Goal: Information Seeking & Learning: Learn about a topic

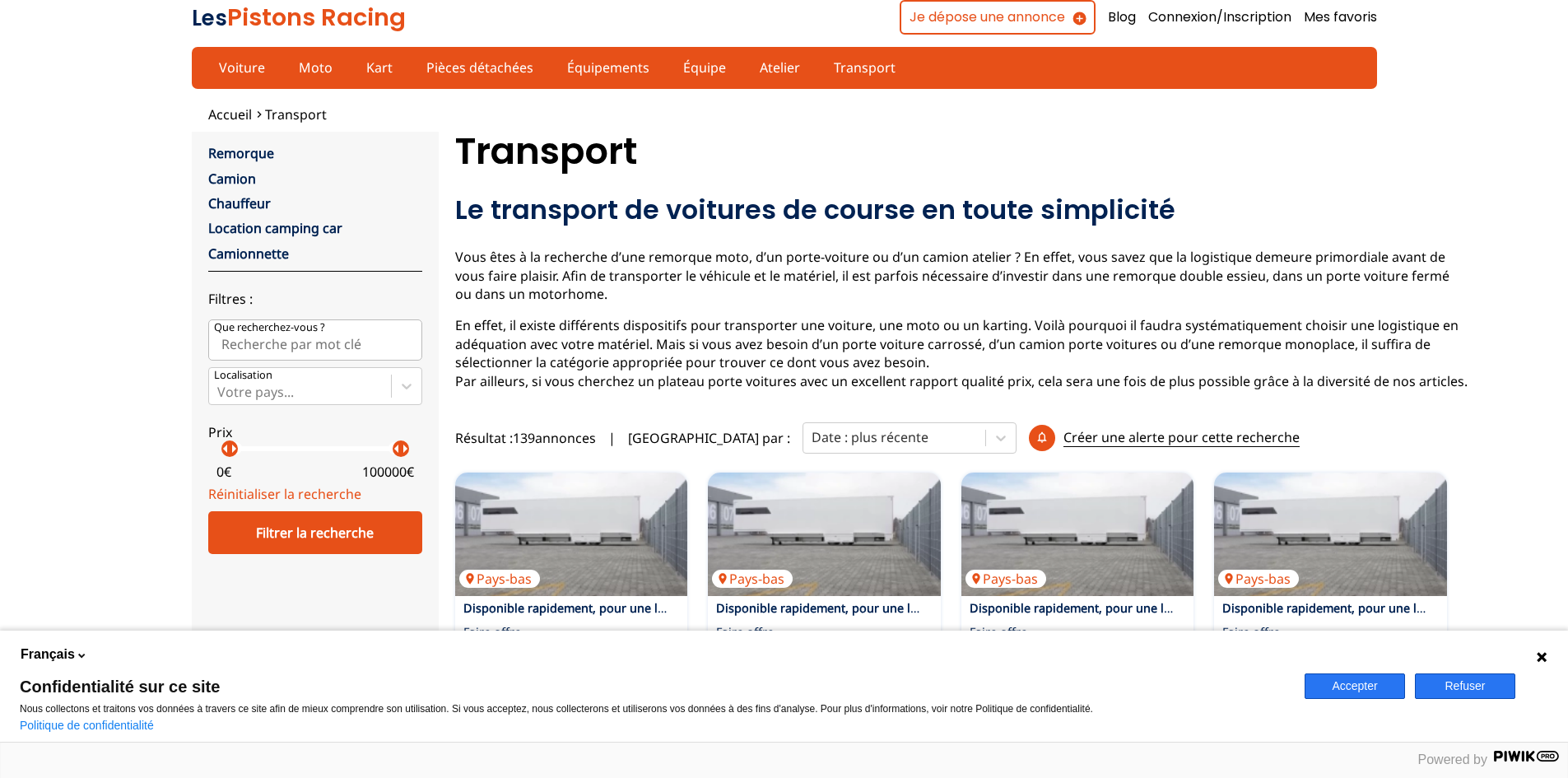
scroll to position [303, 0]
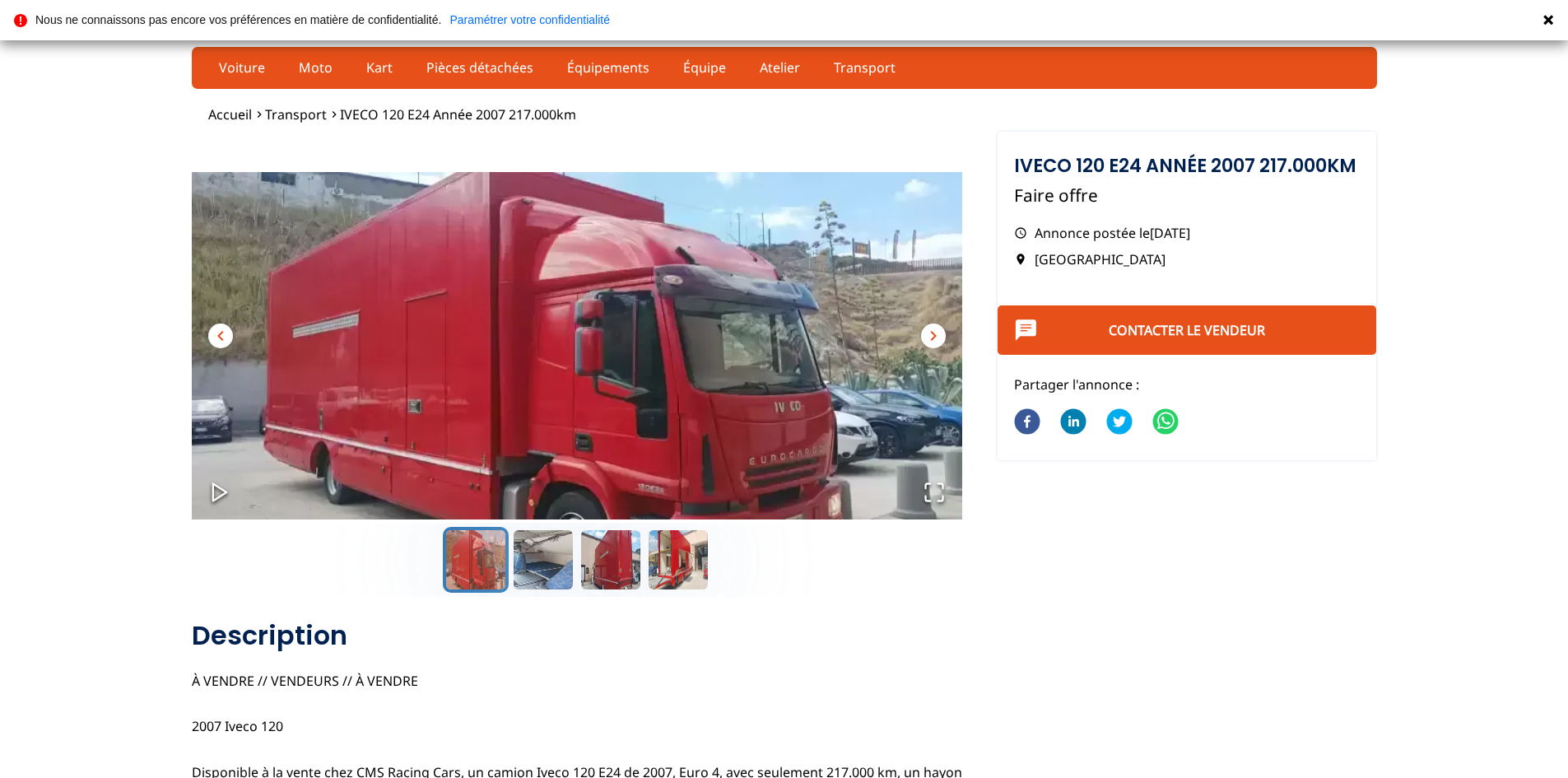
click at [923, 327] on span "chevron_right" at bounding box center [933, 336] width 20 height 20
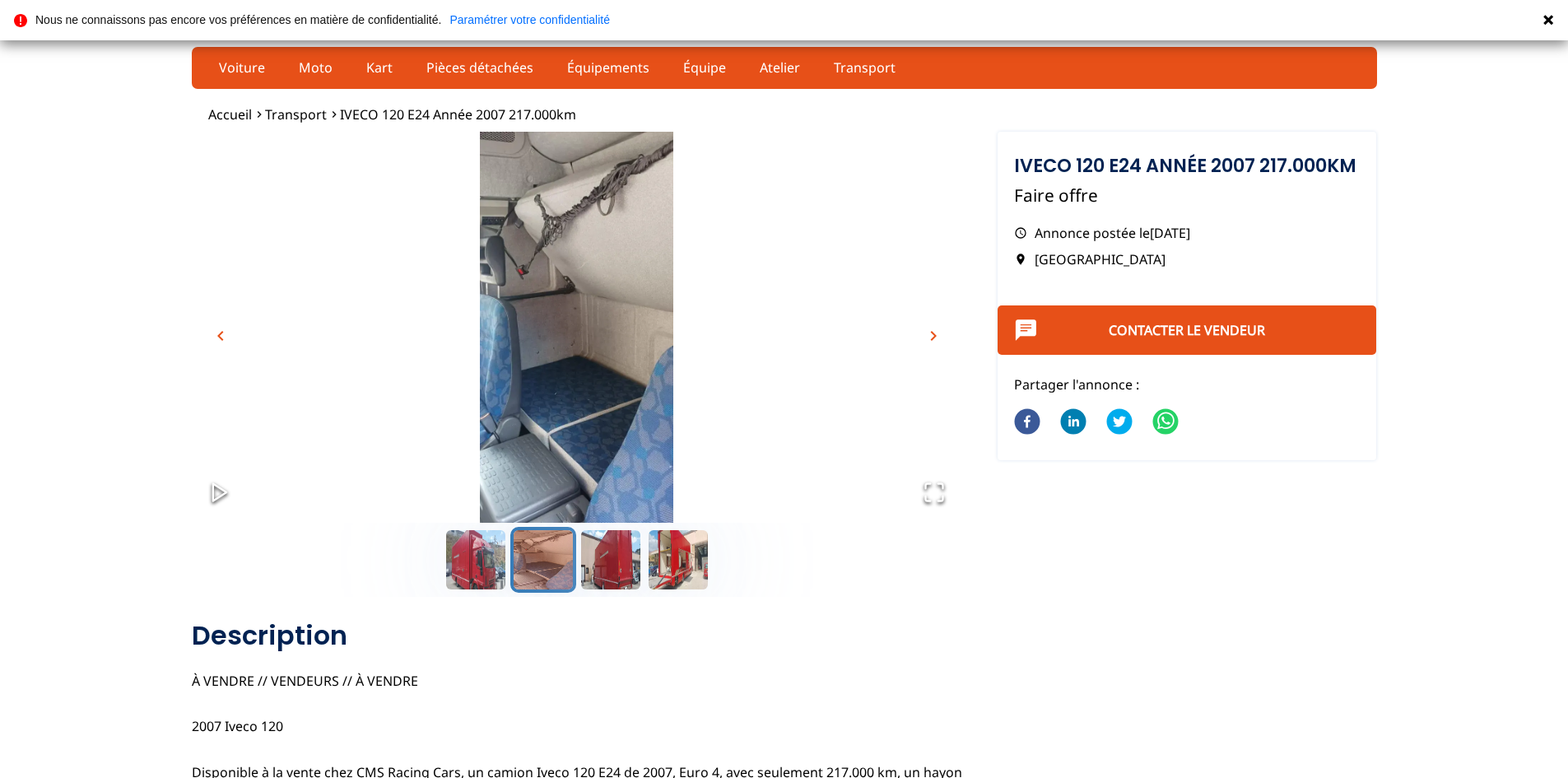
click at [928, 332] on span "chevron_right" at bounding box center [933, 336] width 20 height 20
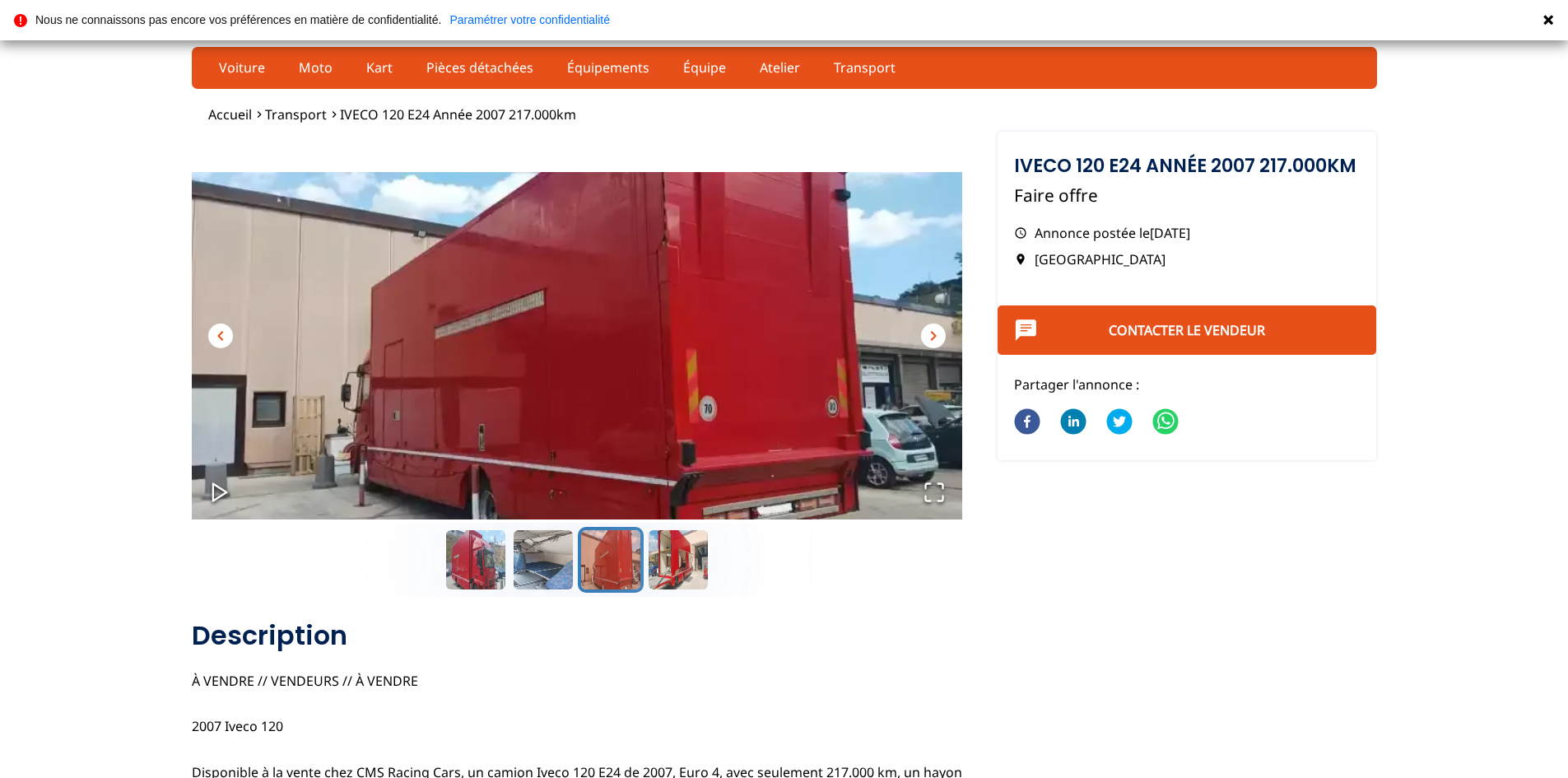
click at [928, 332] on span "chevron_right" at bounding box center [933, 336] width 20 height 20
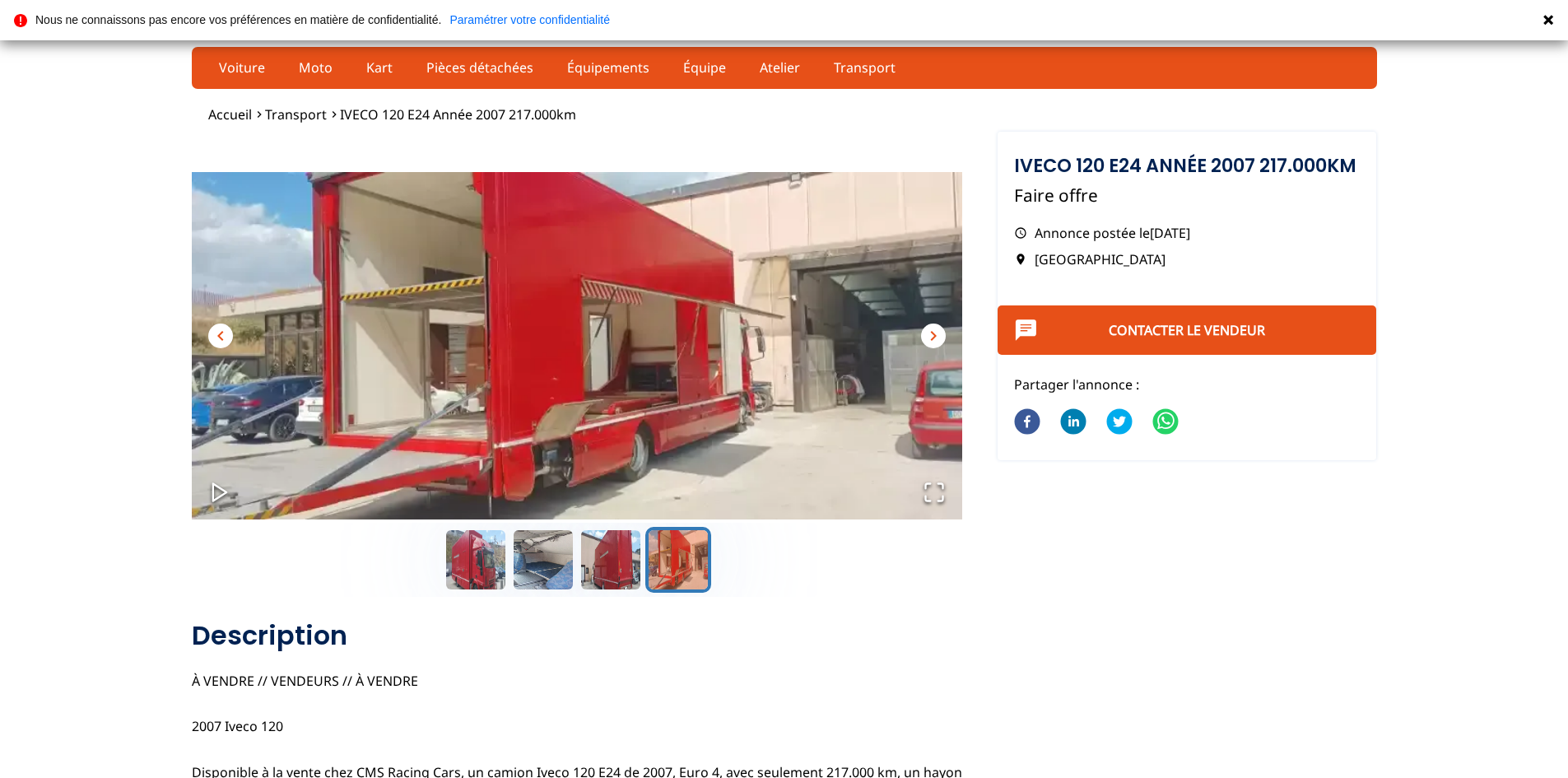
click at [928, 332] on span "chevron_right" at bounding box center [933, 336] width 20 height 20
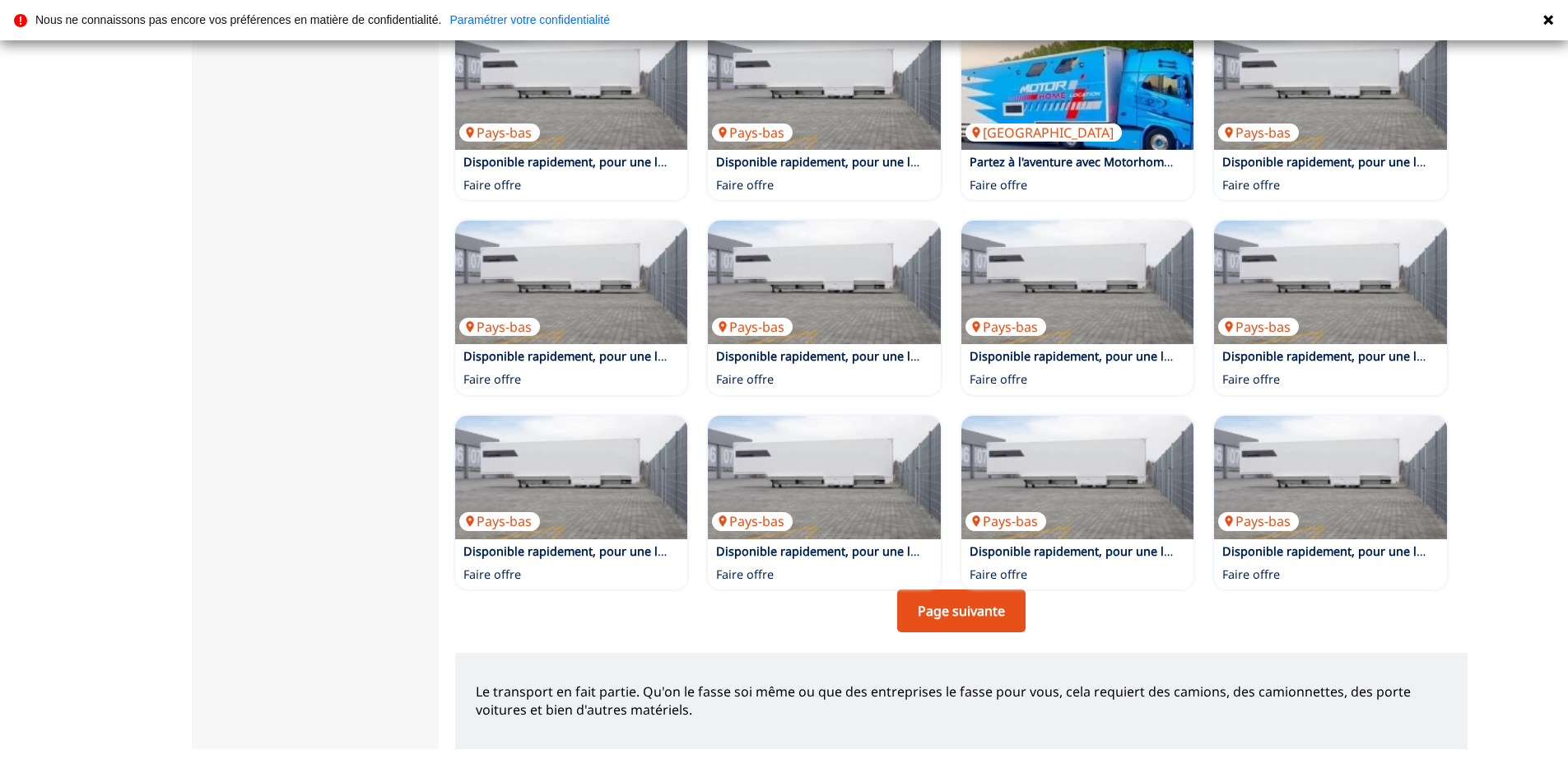
scroll to position [852, 0]
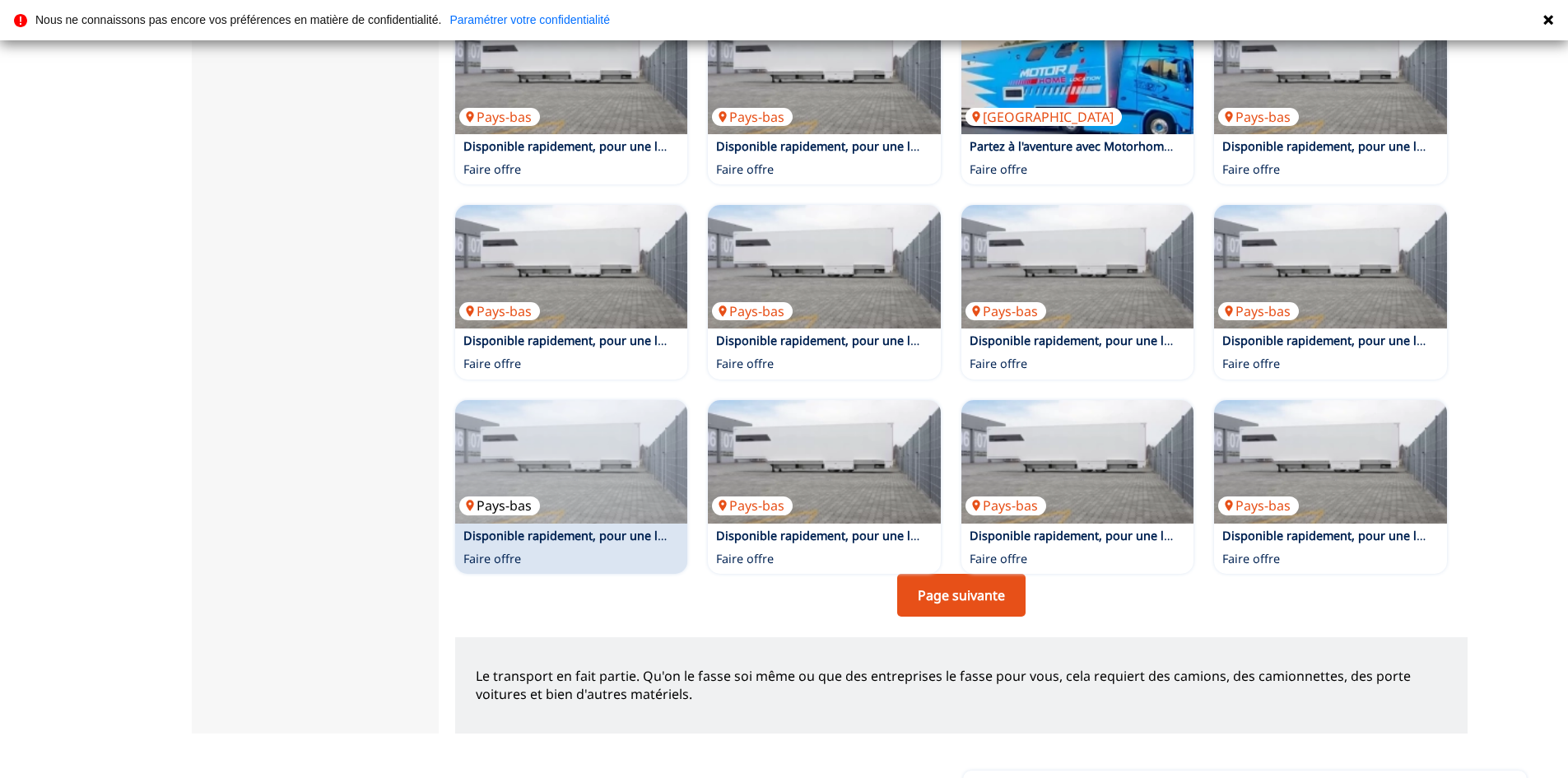
click at [605, 450] on img at bounding box center [572, 461] width 233 height 124
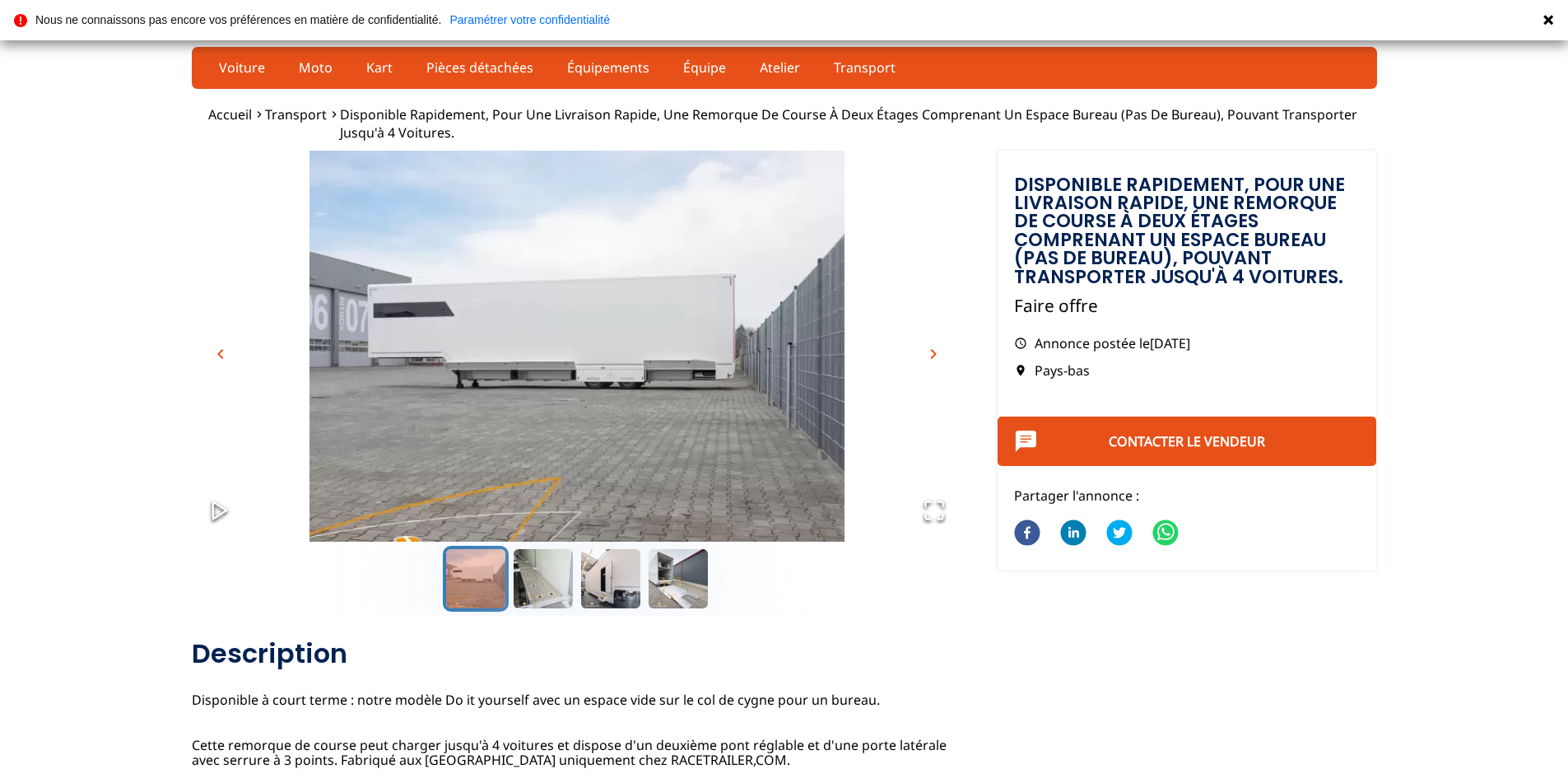
click at [930, 353] on span "chevron_right" at bounding box center [933, 354] width 20 height 20
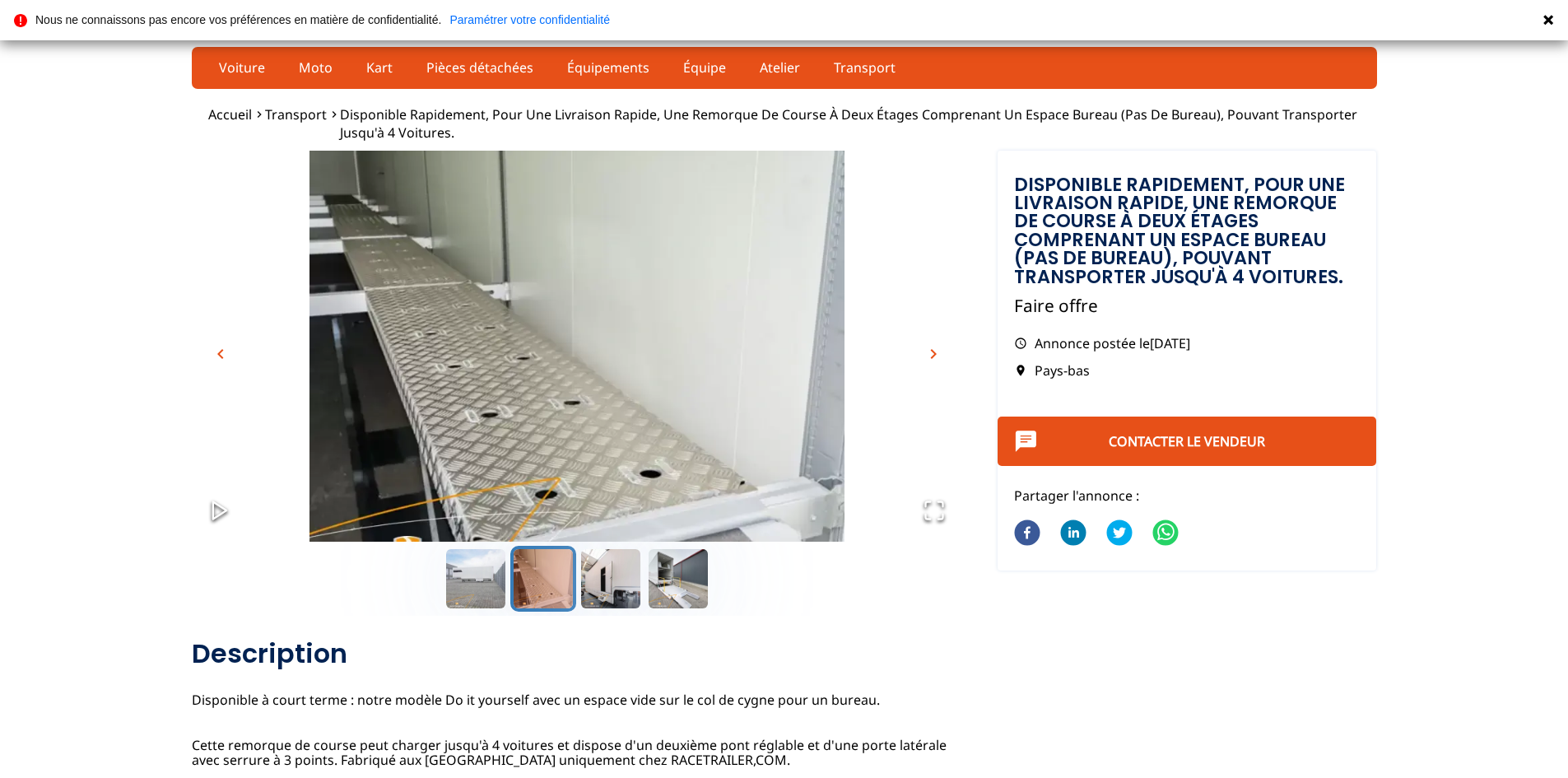
click at [930, 353] on span "chevron_right" at bounding box center [933, 354] width 20 height 20
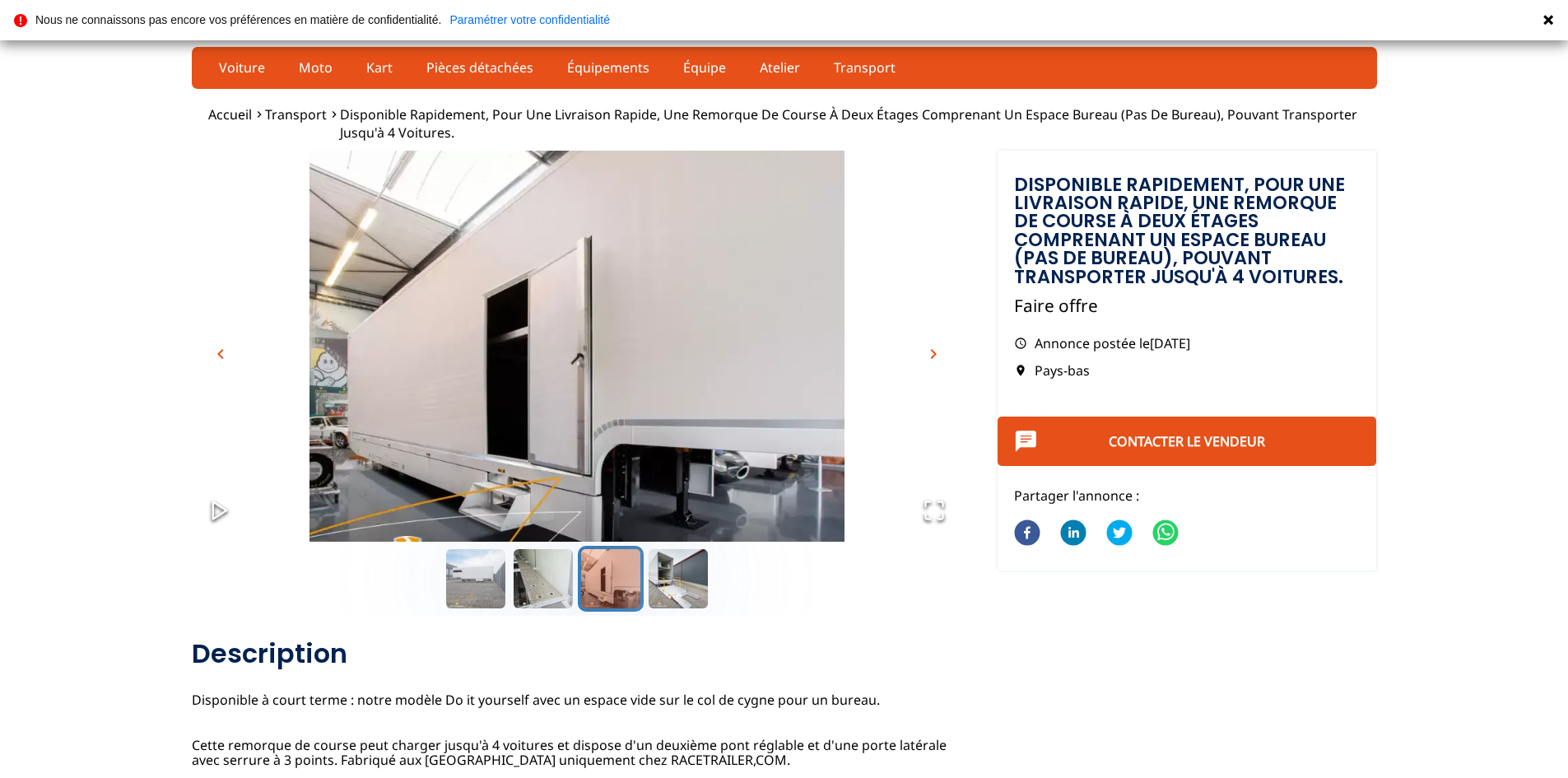
click at [930, 353] on span "chevron_right" at bounding box center [933, 354] width 20 height 20
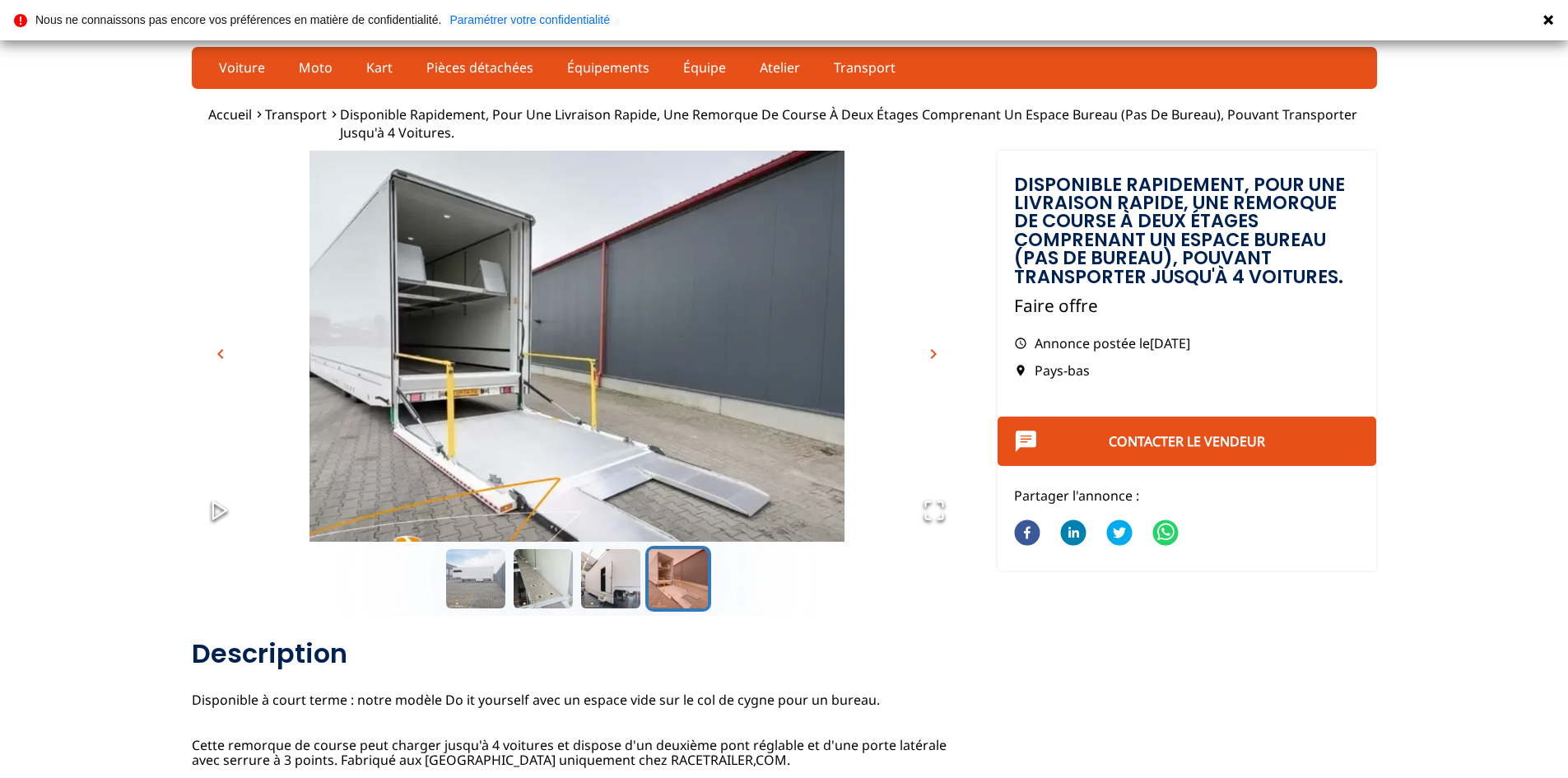
click at [930, 353] on span "chevron_right" at bounding box center [933, 354] width 20 height 20
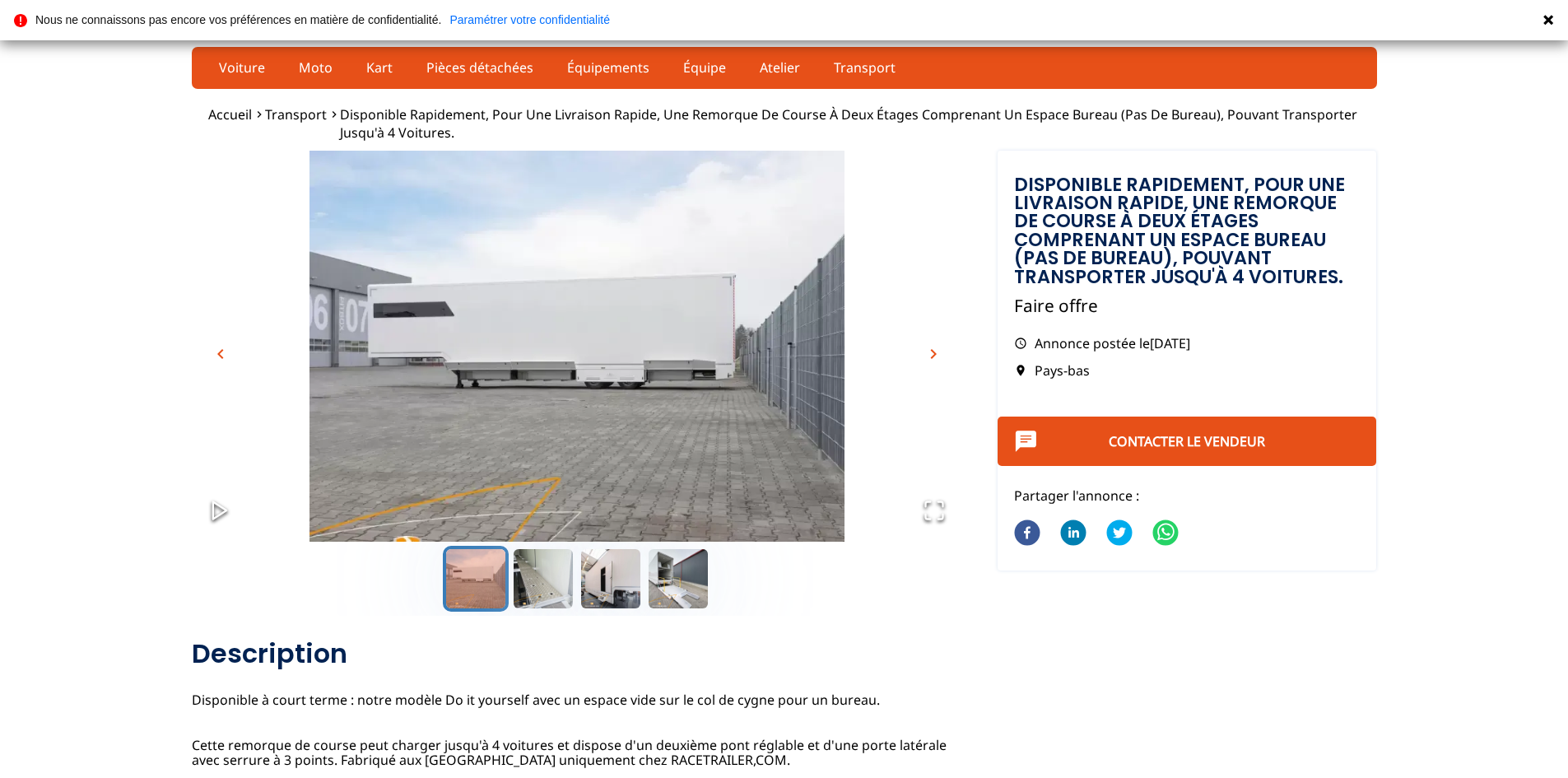
click at [930, 353] on span "chevron_right" at bounding box center [933, 354] width 20 height 20
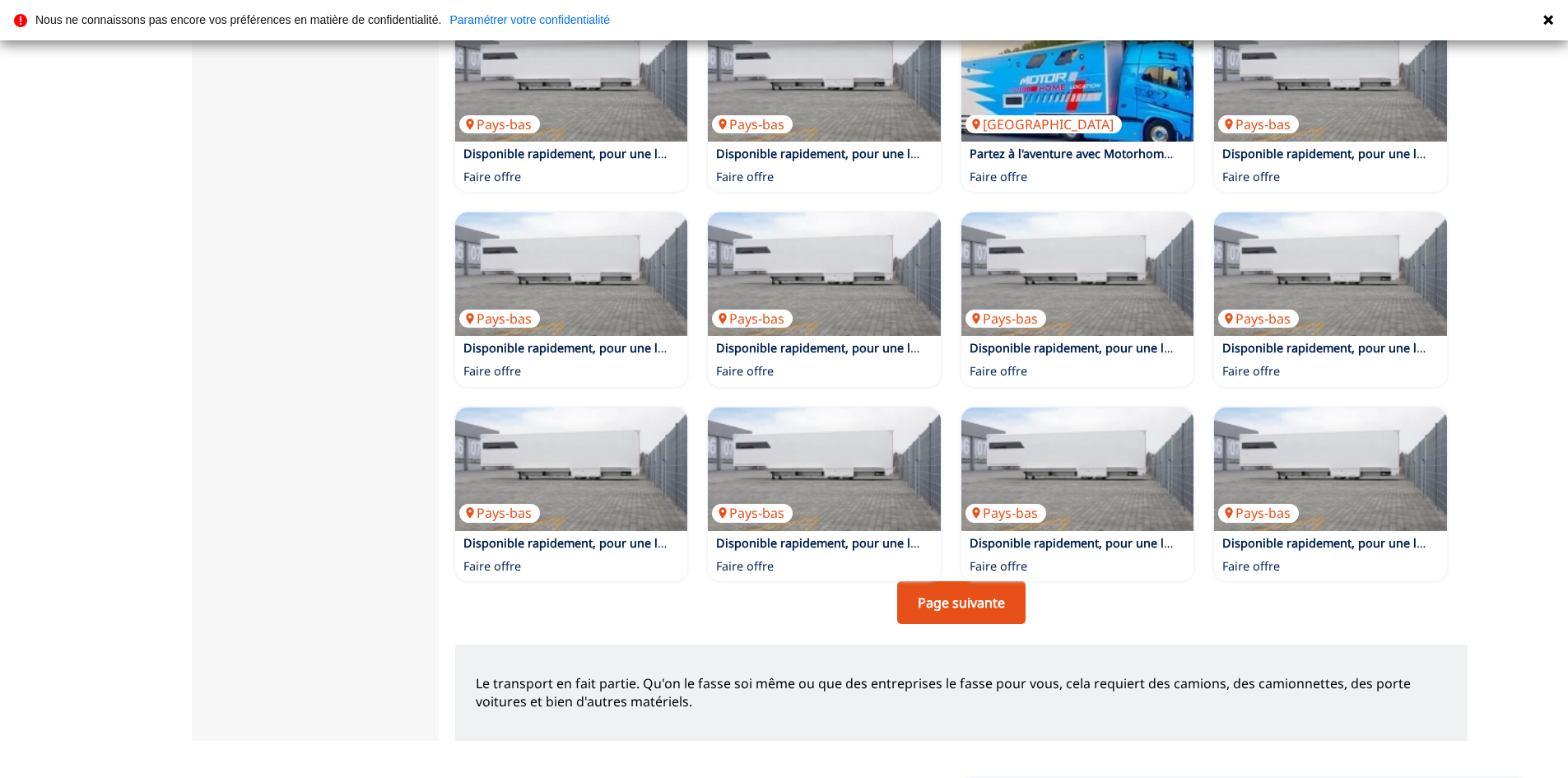
scroll to position [852, 0]
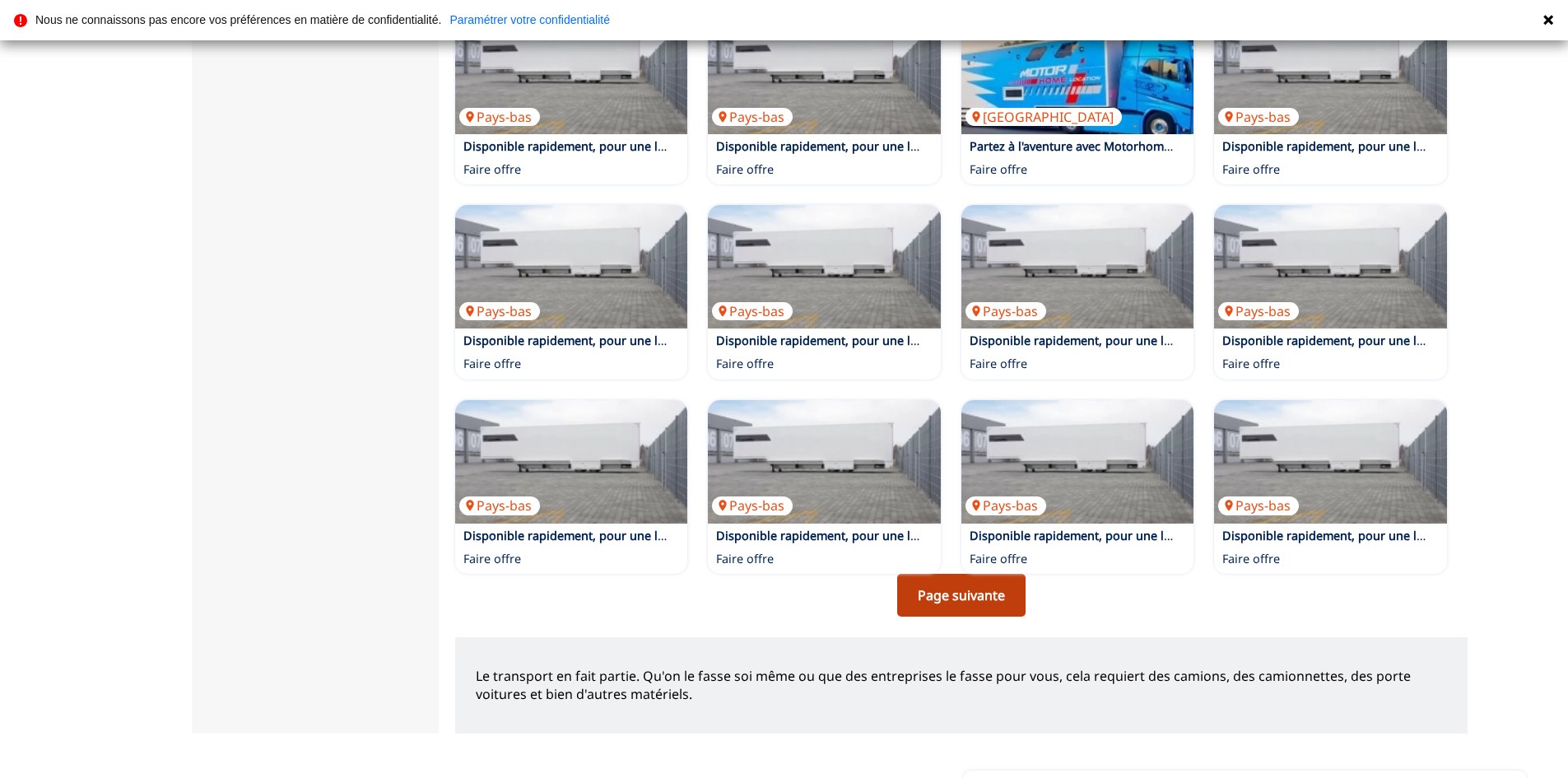
click at [927, 601] on link "Page suivante" at bounding box center [961, 595] width 129 height 43
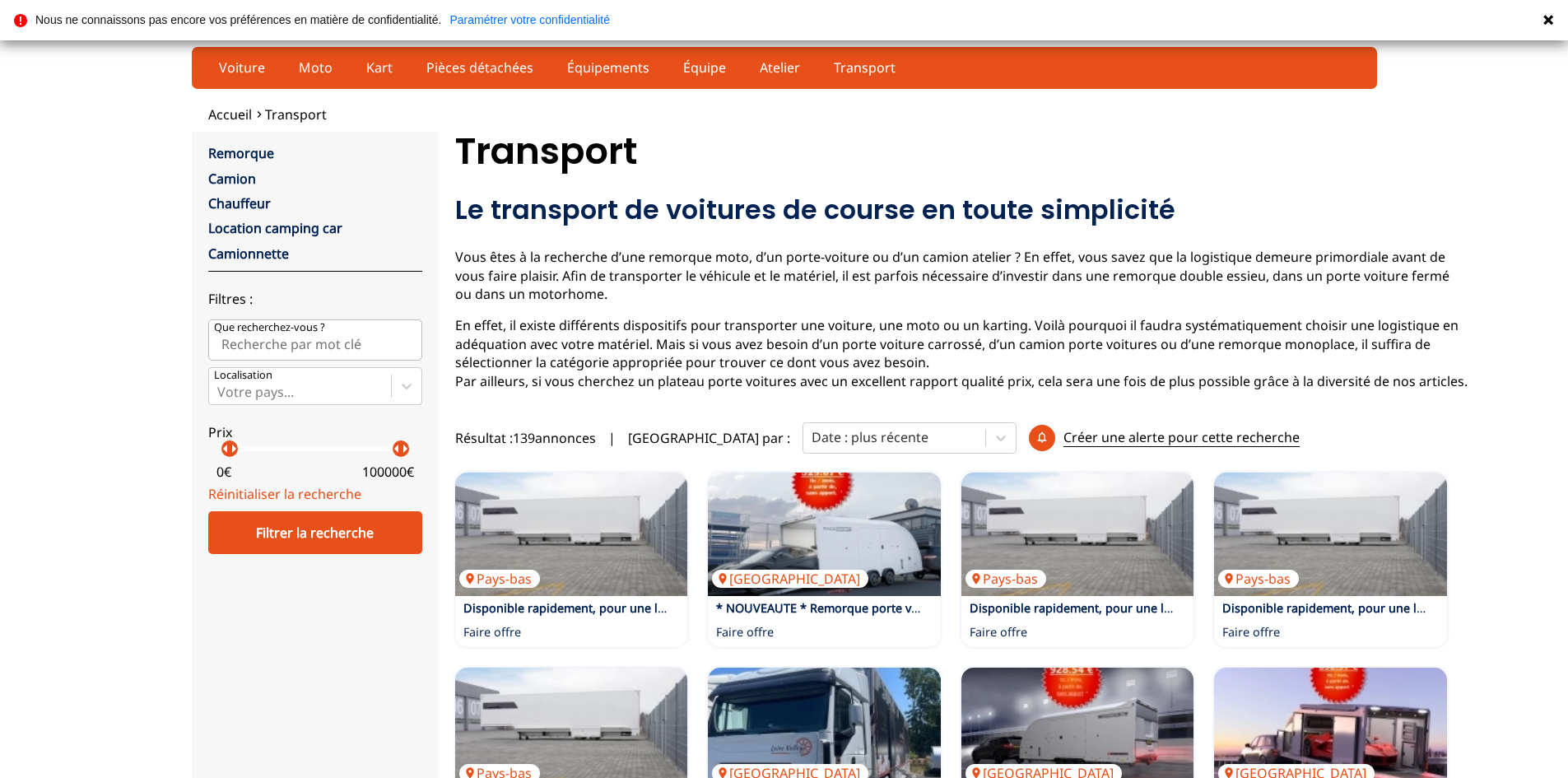
scroll to position [274, 0]
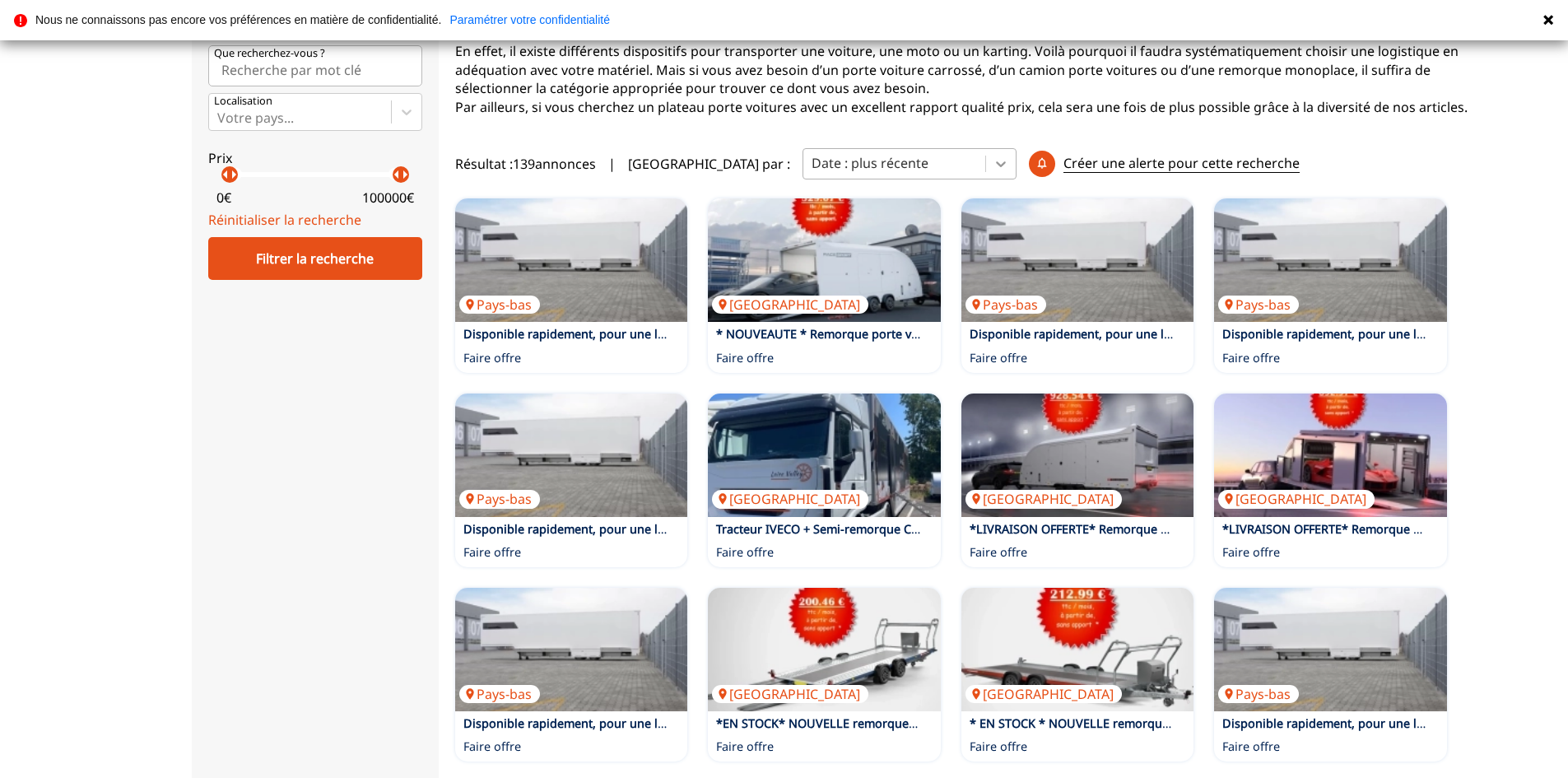
click at [993, 172] on icon at bounding box center [1001, 164] width 16 height 16
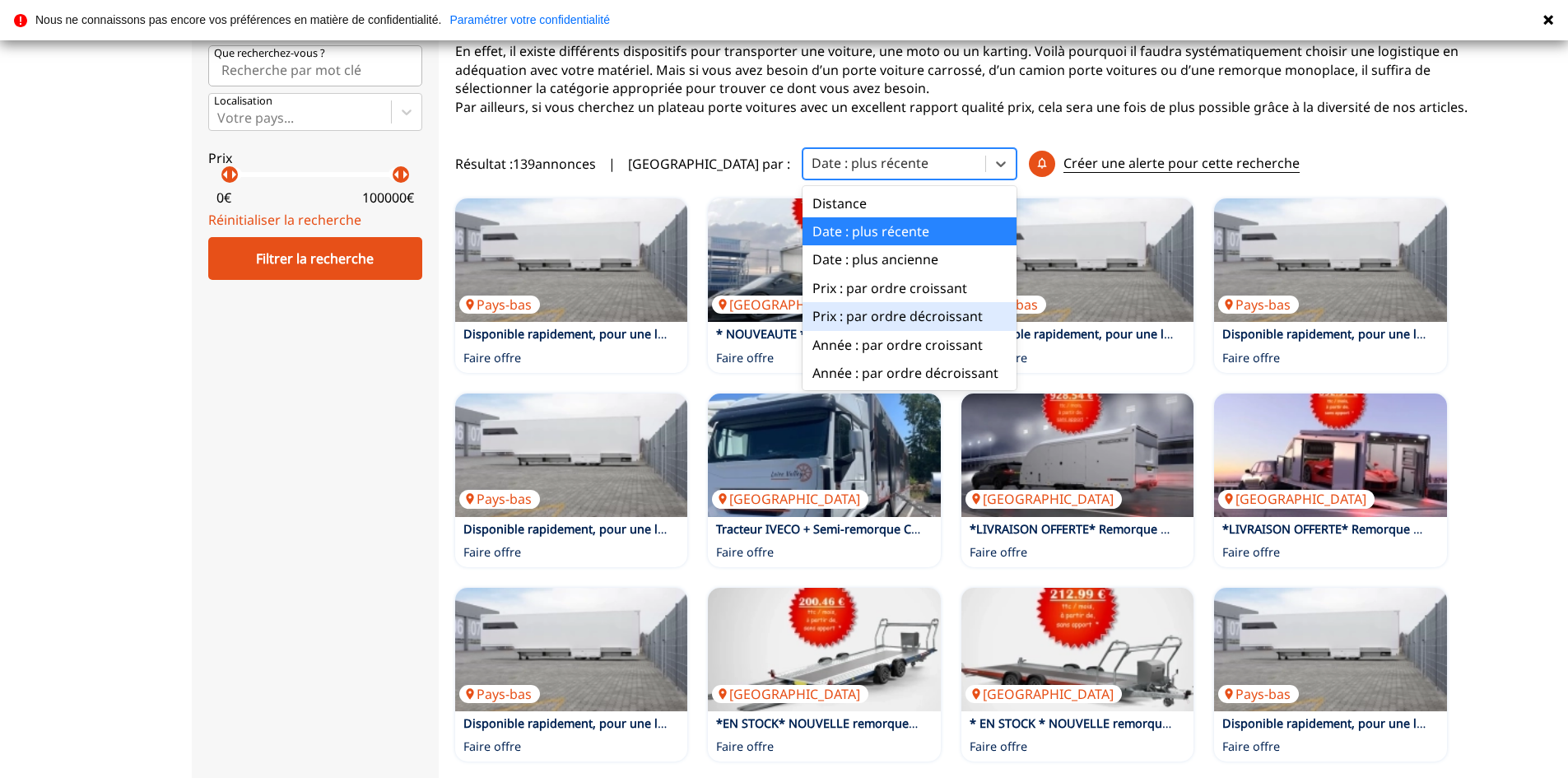
click at [844, 322] on div "Prix : par ordre décroissant" at bounding box center [909, 317] width 214 height 28
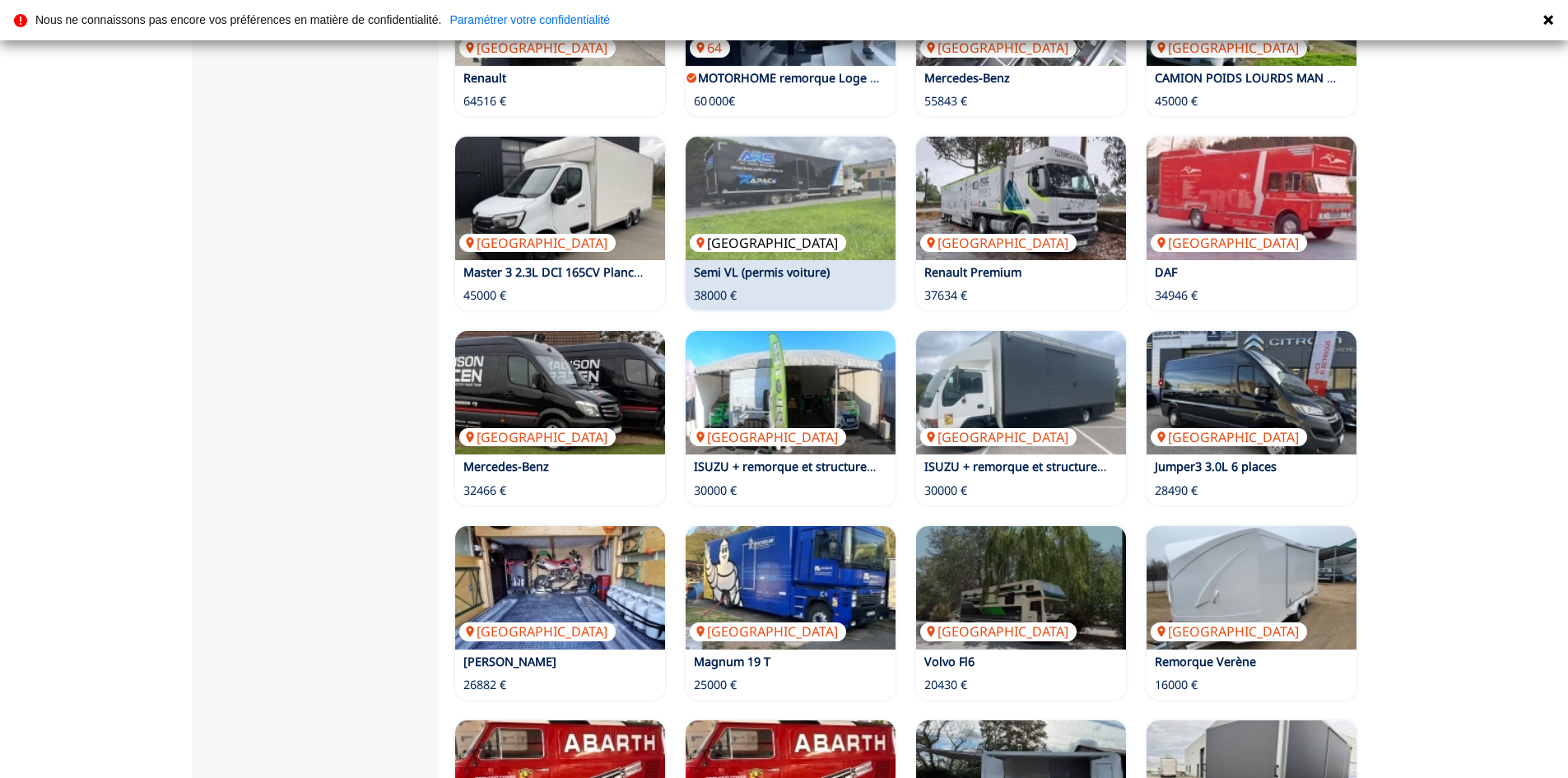
scroll to position [823, 0]
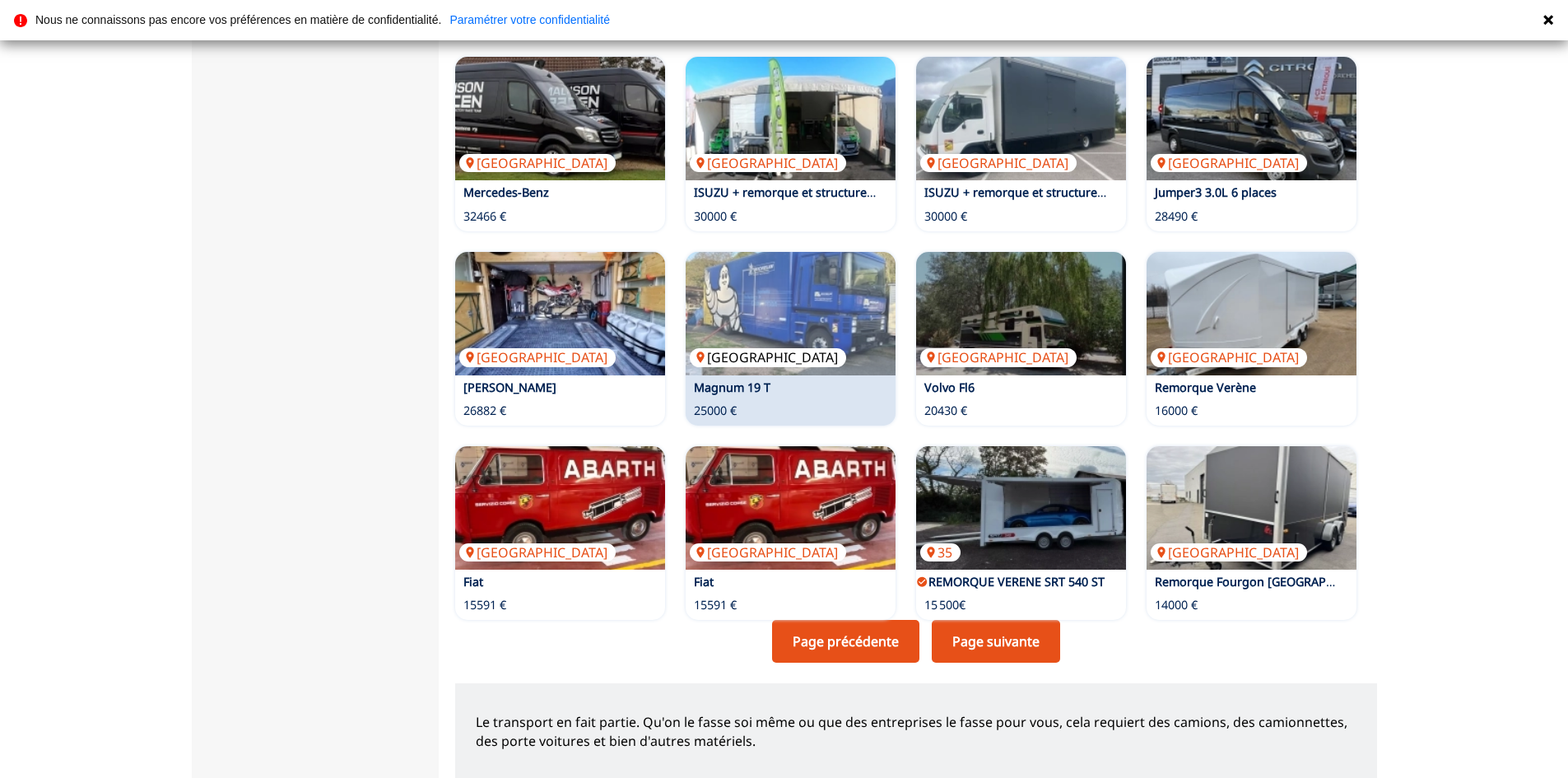
click at [795, 335] on img at bounding box center [791, 314] width 210 height 124
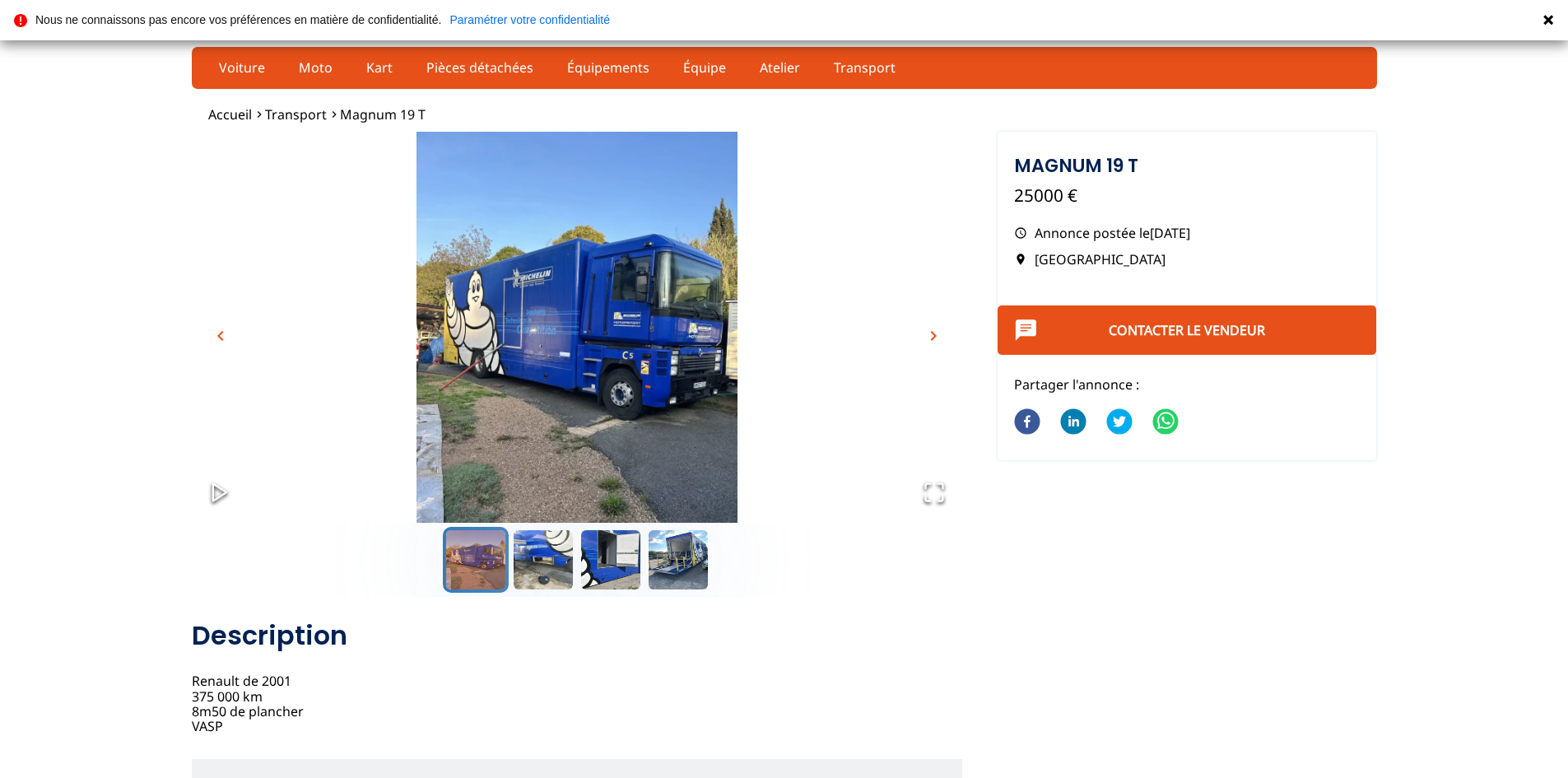
click at [930, 330] on span "chevron_right" at bounding box center [933, 336] width 20 height 20
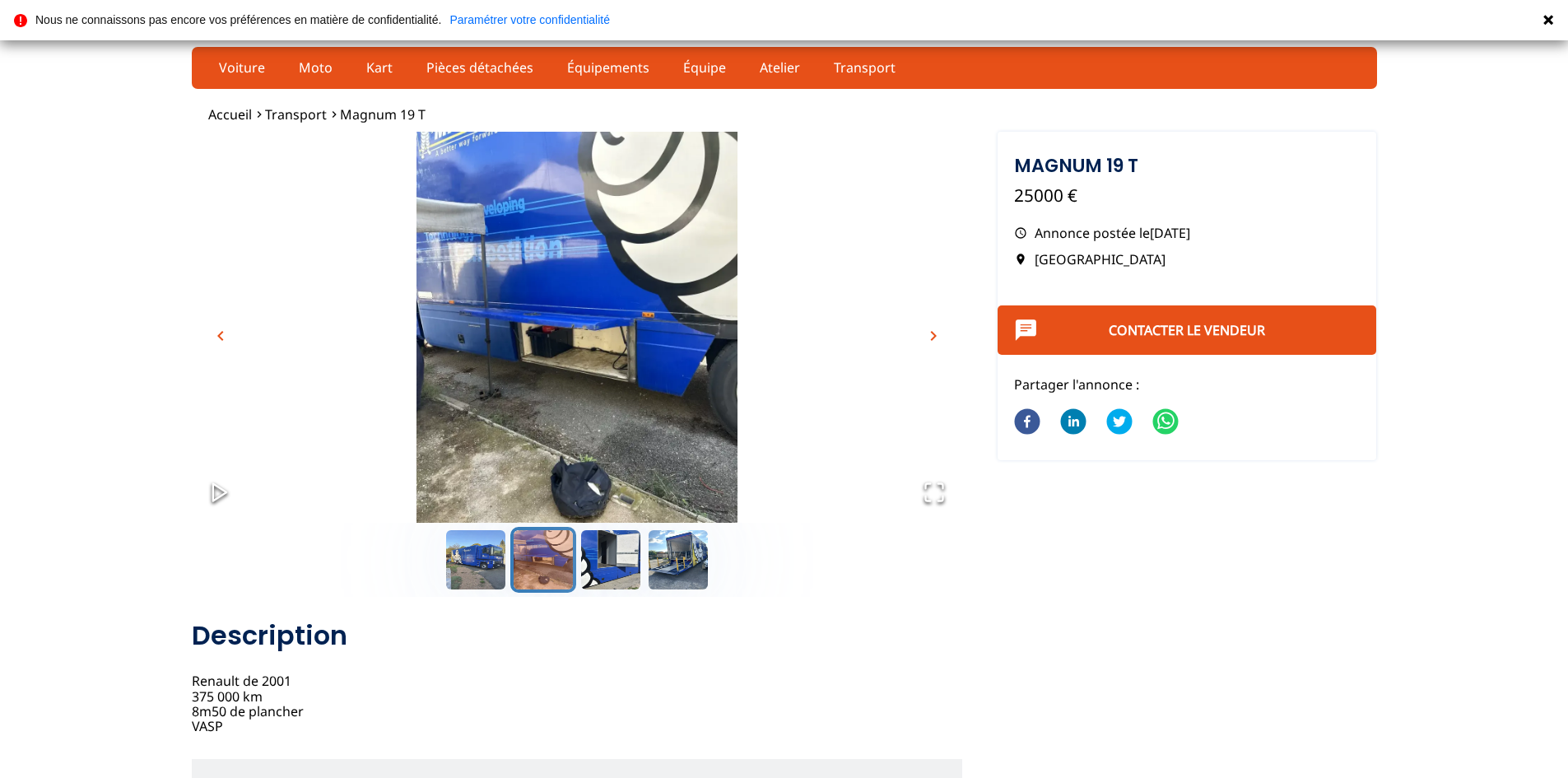
click at [930, 330] on span "chevron_right" at bounding box center [933, 336] width 20 height 20
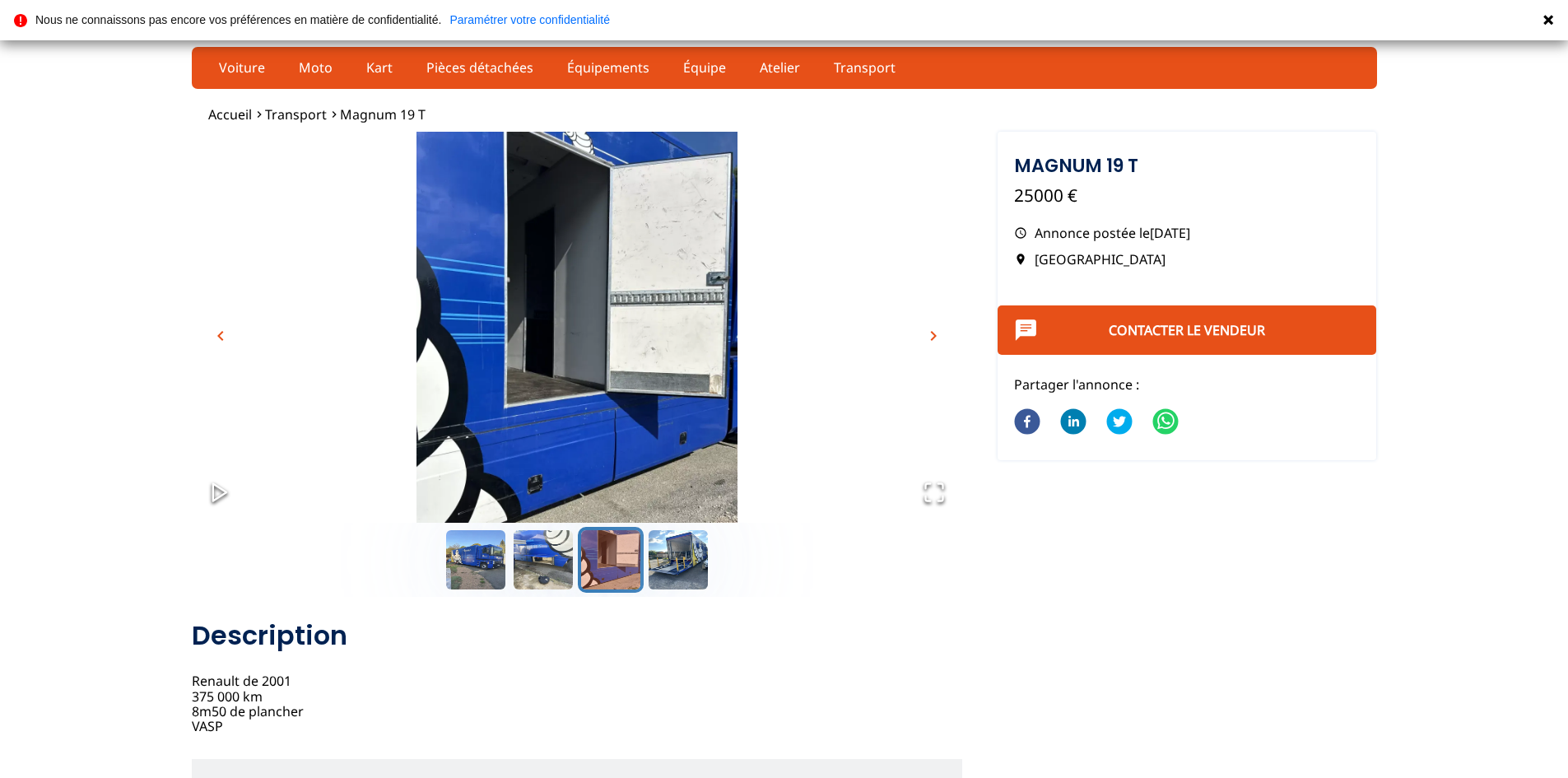
click at [930, 330] on span "chevron_right" at bounding box center [933, 336] width 20 height 20
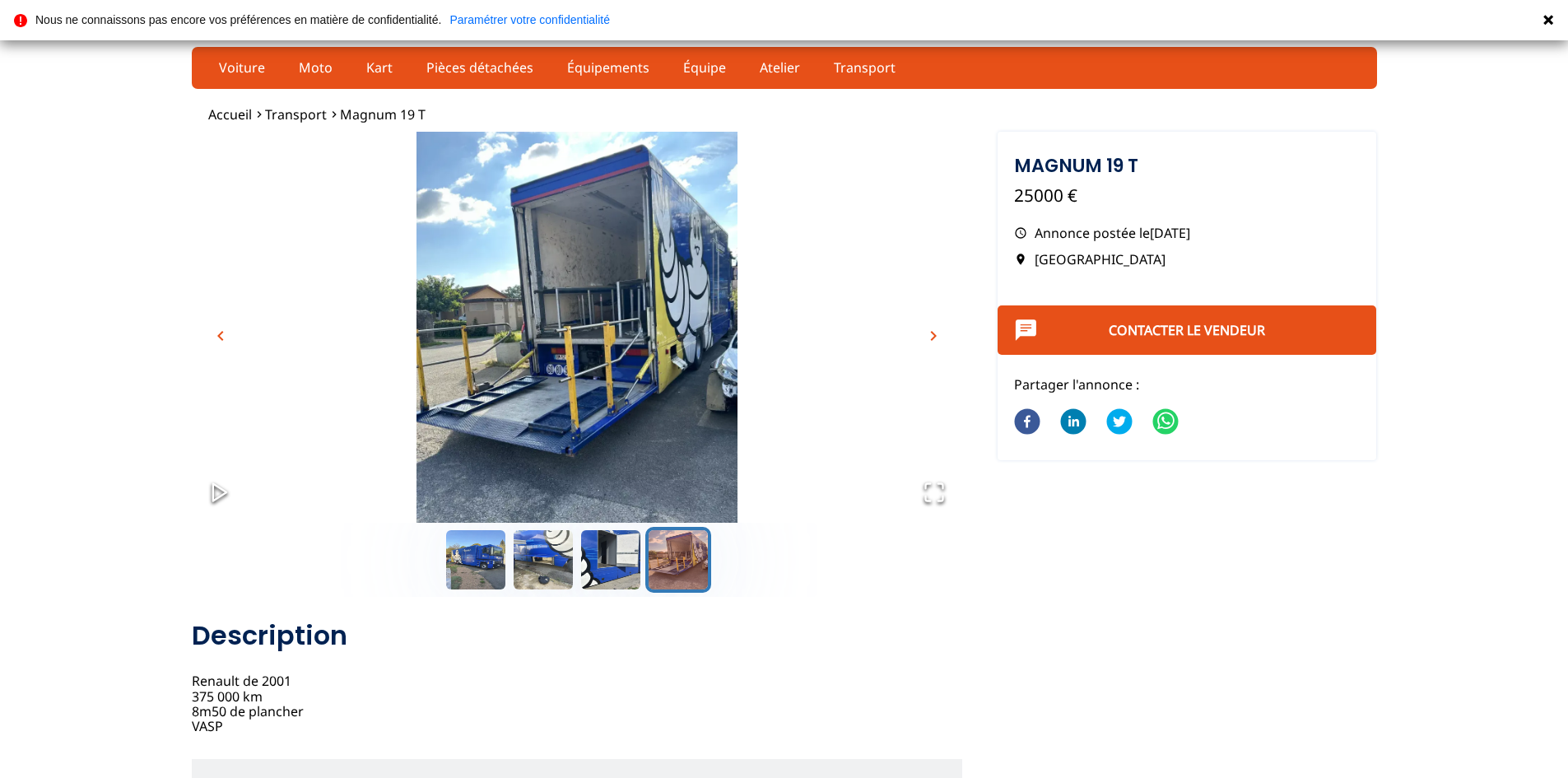
click at [930, 330] on span "chevron_right" at bounding box center [933, 336] width 20 height 20
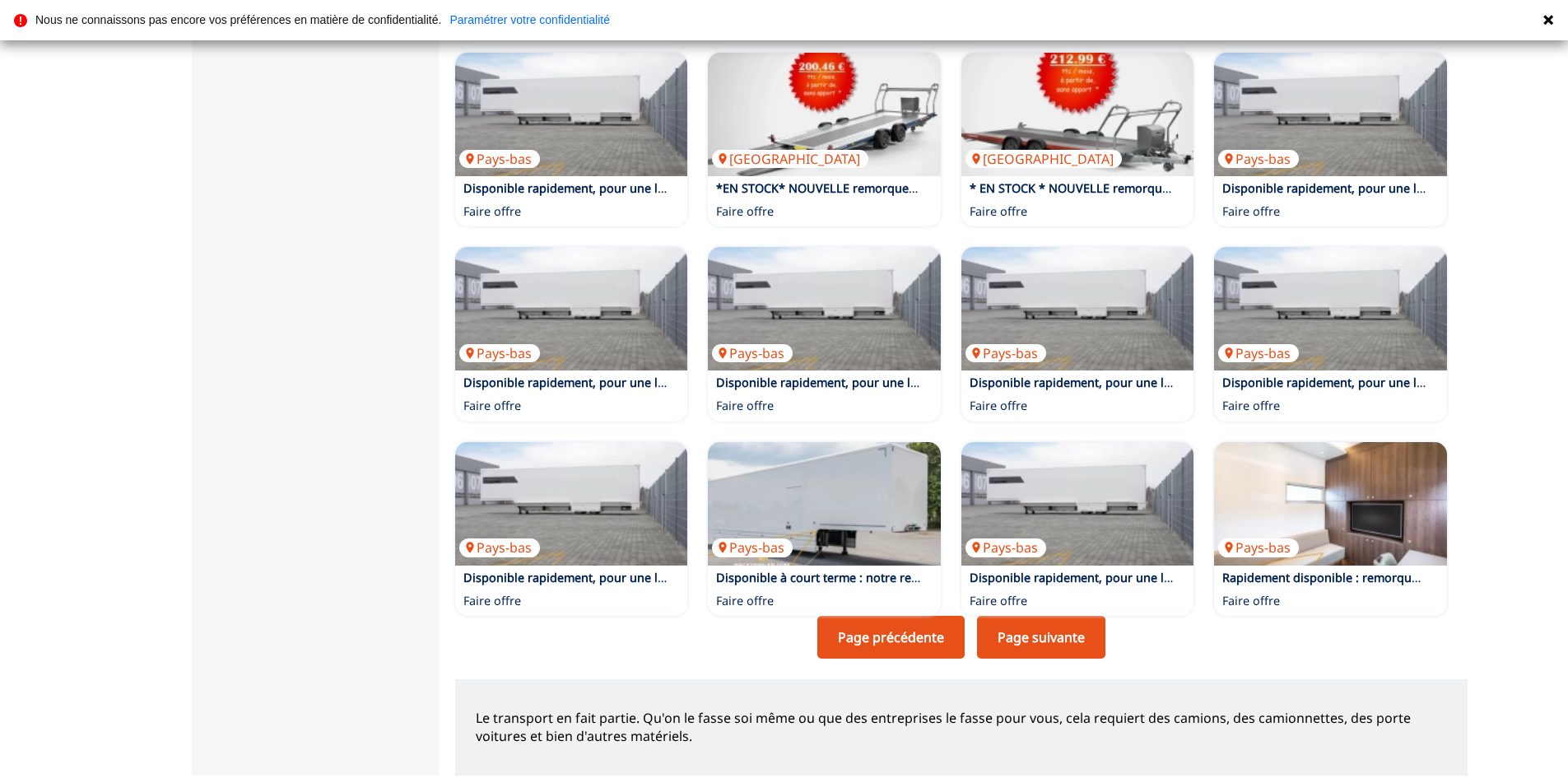
scroll to position [823, 0]
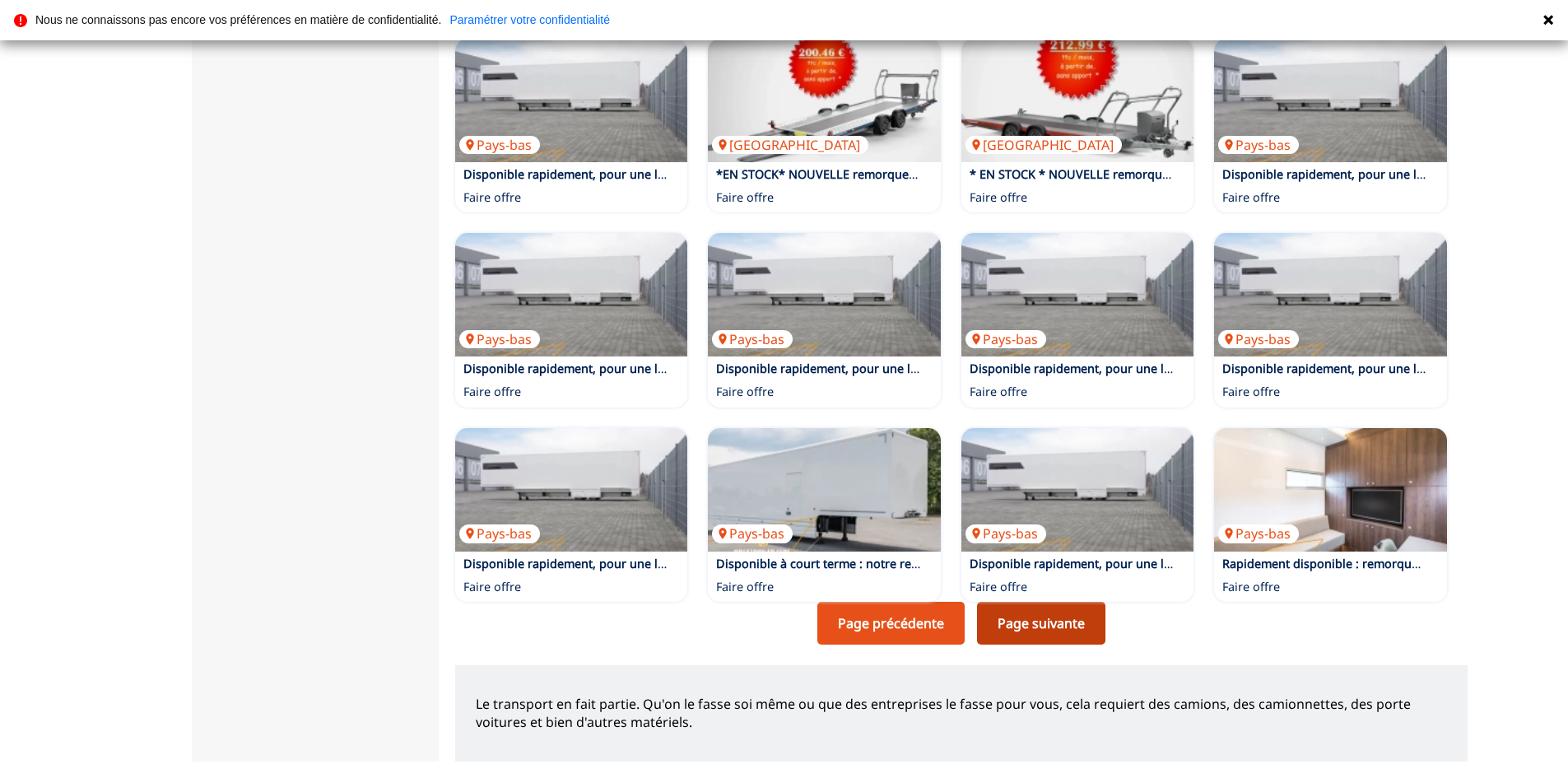
click at [1088, 645] on link "Page suivante" at bounding box center [1042, 623] width 129 height 43
